Goal: Task Accomplishment & Management: Manage account settings

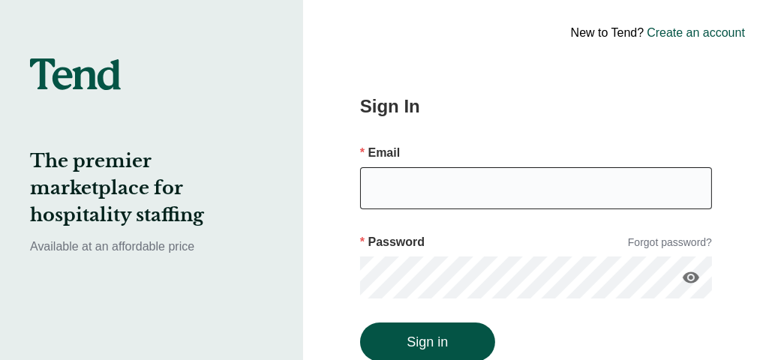
click at [418, 193] on input "email" at bounding box center [536, 188] width 352 height 42
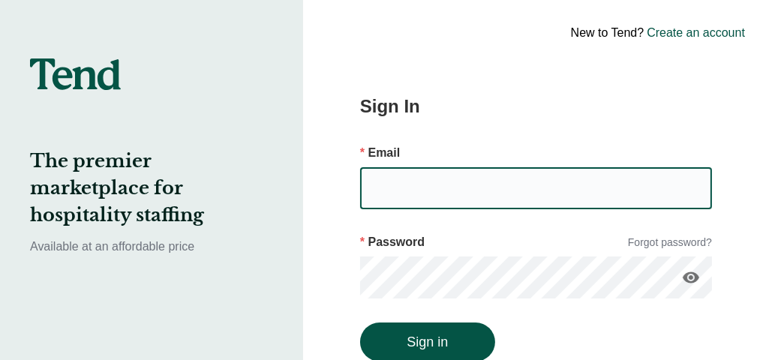
type input "[EMAIL_ADDRESS][DOMAIN_NAME]"
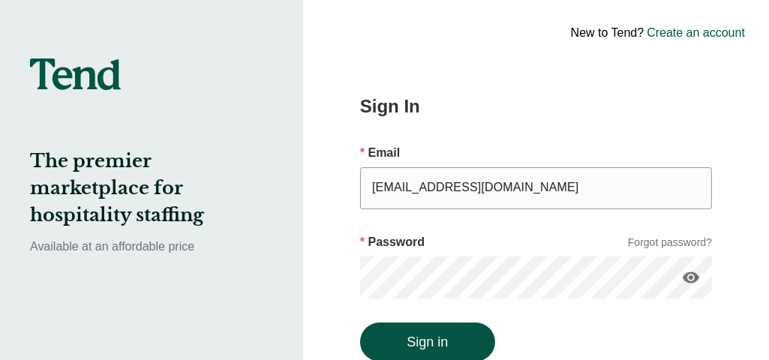
click at [360, 323] on button "Sign in" at bounding box center [427, 342] width 135 height 39
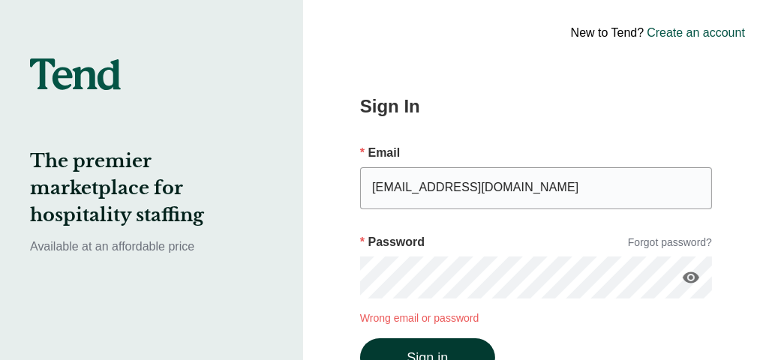
click at [421, 345] on button "Sign in" at bounding box center [427, 357] width 135 height 39
drag, startPoint x: 421, startPoint y: 345, endPoint x: 286, endPoint y: 265, distance: 157.1
click at [286, 265] on div "The premier marketplace for hospitality staffing Available at an affordable pri…" at bounding box center [151, 232] width 303 height 465
click at [360, 338] on button "Sign in" at bounding box center [427, 357] width 135 height 39
click at [674, 246] on link "Forgot password?" at bounding box center [670, 243] width 84 height 16
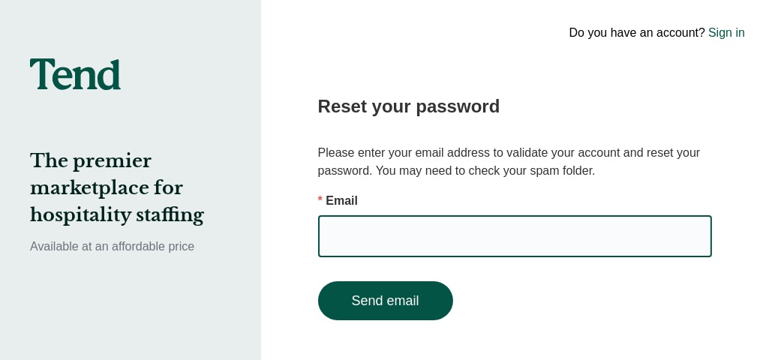
click at [426, 224] on input "email" at bounding box center [515, 236] width 394 height 42
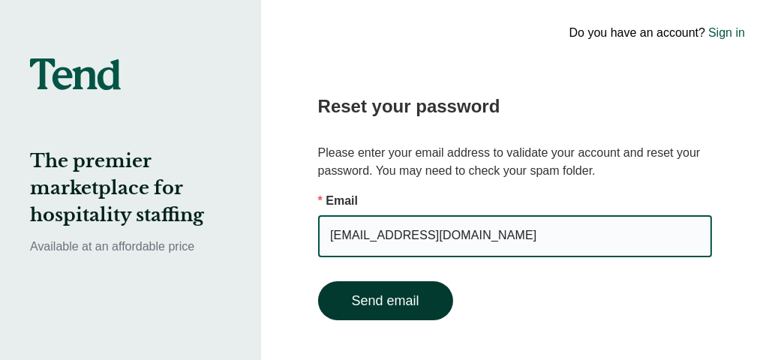
click at [391, 311] on button "Send email" at bounding box center [385, 300] width 135 height 39
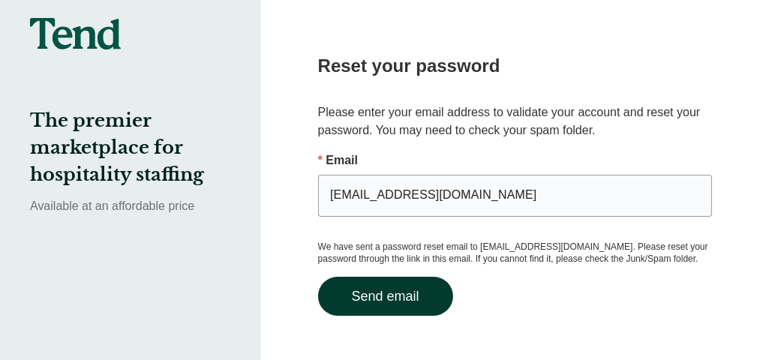
click at [380, 287] on button "Send email" at bounding box center [385, 296] width 135 height 39
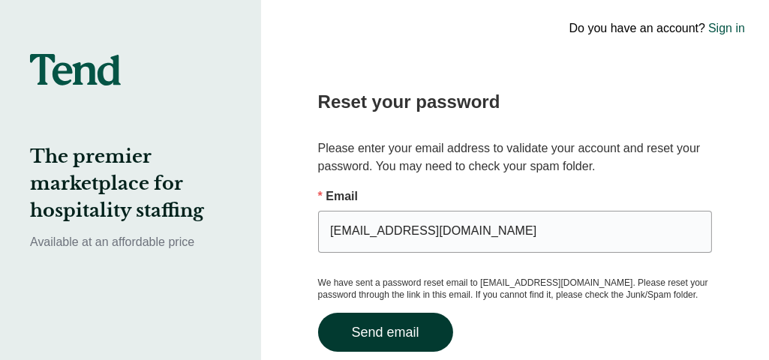
scroll to position [41, 0]
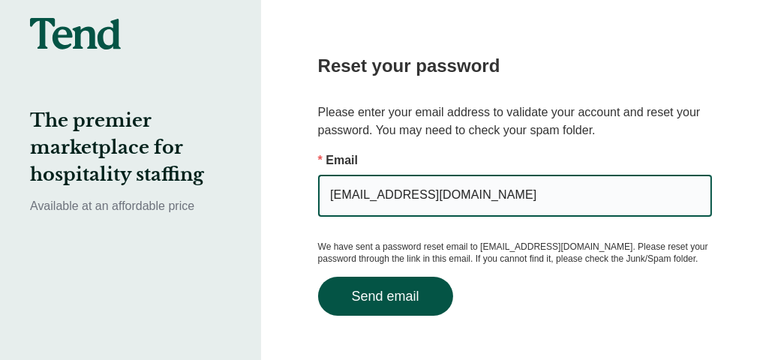
click at [407, 208] on input "[EMAIL_ADDRESS][DOMAIN_NAME]" at bounding box center [515, 196] width 394 height 42
click at [377, 198] on input "[EMAIL_ADDRESS][DOMAIN_NAME]" at bounding box center [515, 196] width 394 height 42
type input "[EMAIL_ADDRESS][DOMAIN_NAME]"
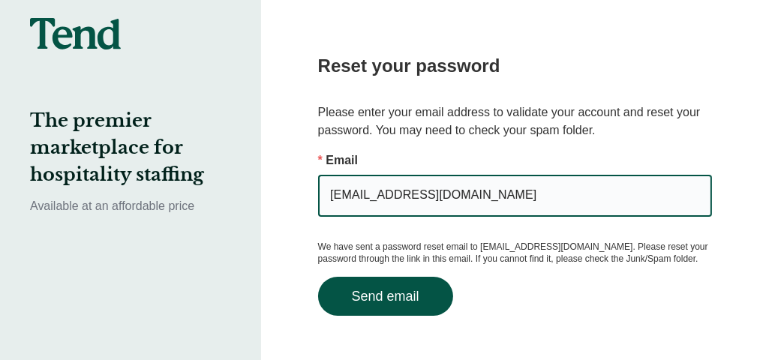
click at [318, 277] on button "Send email" at bounding box center [385, 296] width 135 height 39
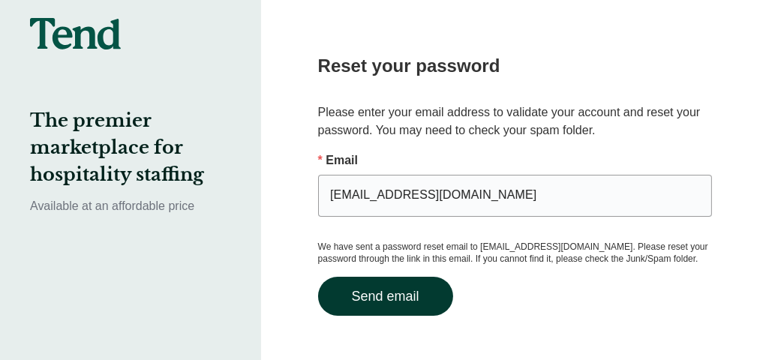
click at [401, 302] on button "Send email" at bounding box center [385, 296] width 135 height 39
